Goal: Transaction & Acquisition: Purchase product/service

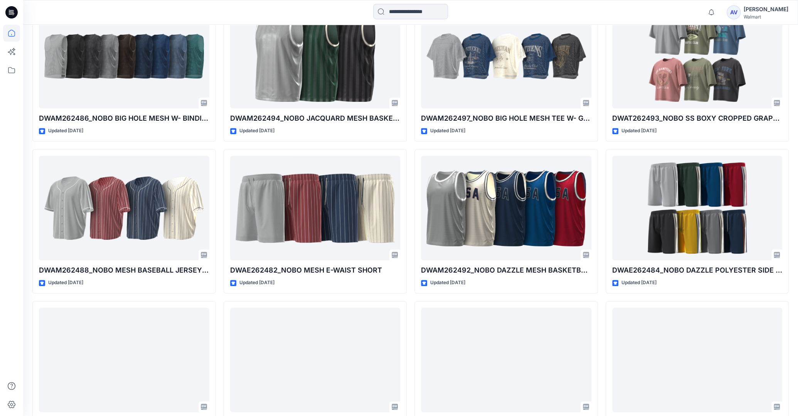
scroll to position [524, 0]
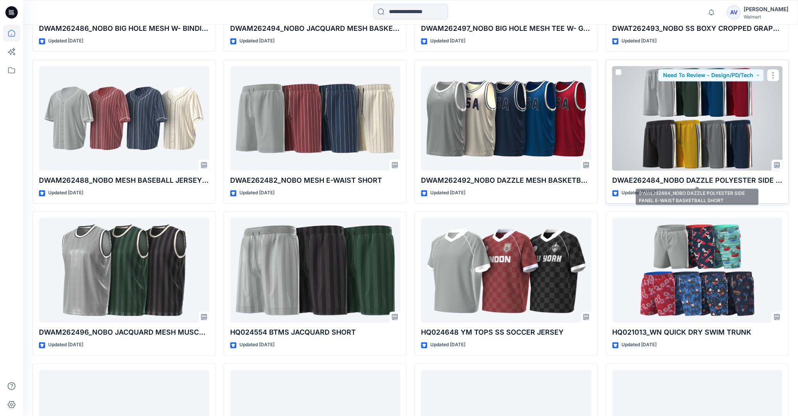
click at [711, 163] on div at bounding box center [697, 118] width 170 height 104
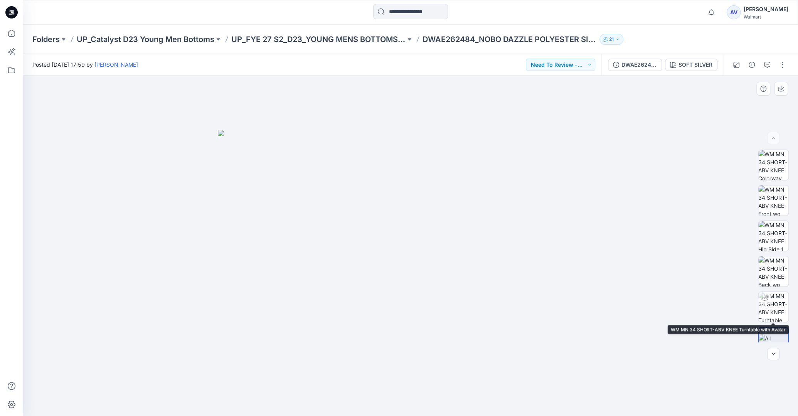
click at [775, 335] on img at bounding box center [772, 342] width 29 height 16
click at [699, 66] on div "SOFT SILVER" at bounding box center [695, 65] width 34 height 8
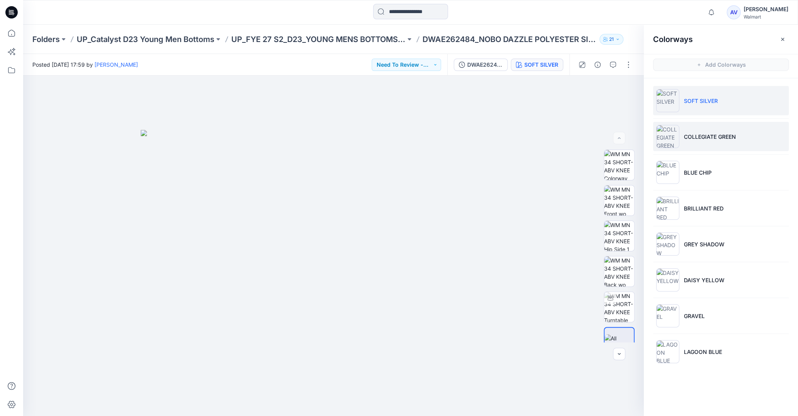
click at [698, 126] on li "COLLEGIATE GREEN" at bounding box center [721, 136] width 136 height 29
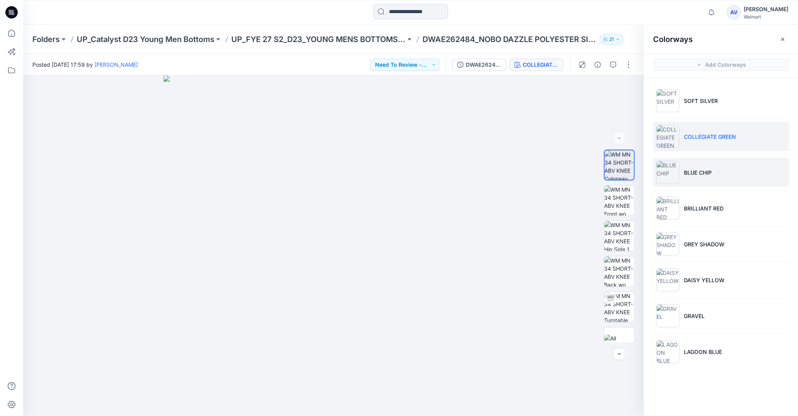
click at [694, 178] on li "BLUE CHIP" at bounding box center [721, 172] width 136 height 29
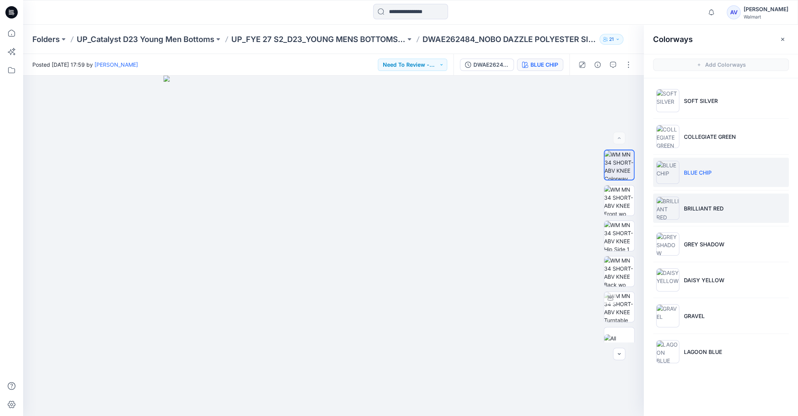
click at [692, 202] on li "BRILLIANT RED" at bounding box center [721, 207] width 136 height 29
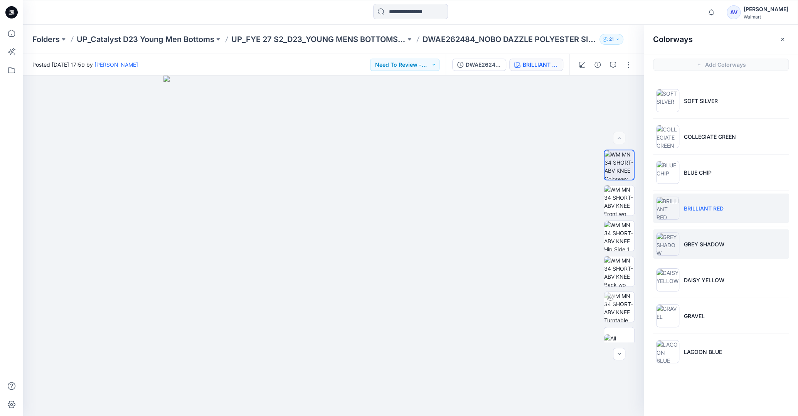
click at [695, 238] on li "GREY SHADOW" at bounding box center [721, 243] width 136 height 29
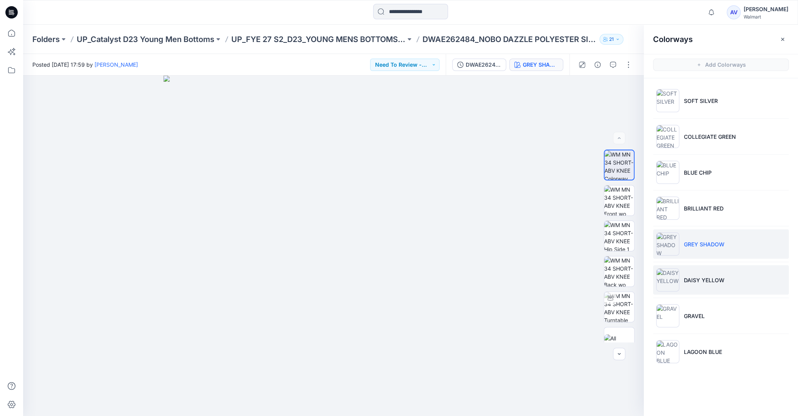
click at [698, 271] on li "DAISY YELLOW" at bounding box center [721, 279] width 136 height 29
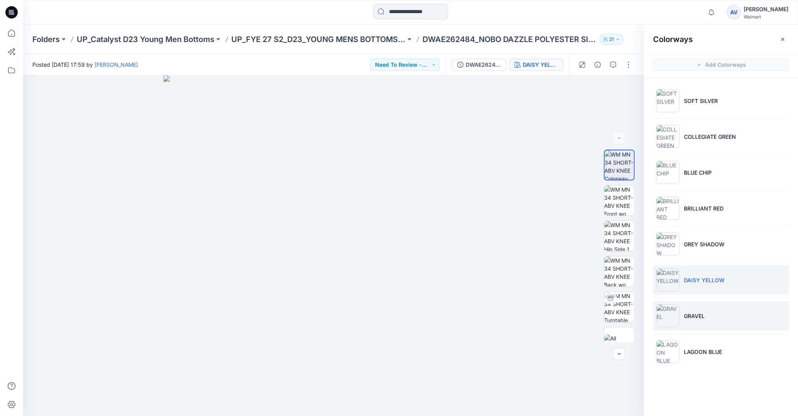
click at [705, 303] on li "GRAVEL" at bounding box center [721, 315] width 136 height 29
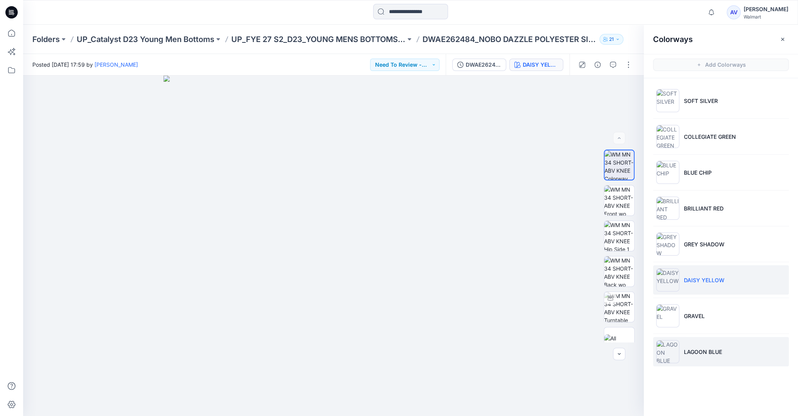
click at [700, 348] on p "LAGOON BLUE" at bounding box center [703, 352] width 38 height 8
